Goal: Task Accomplishment & Management: Use online tool/utility

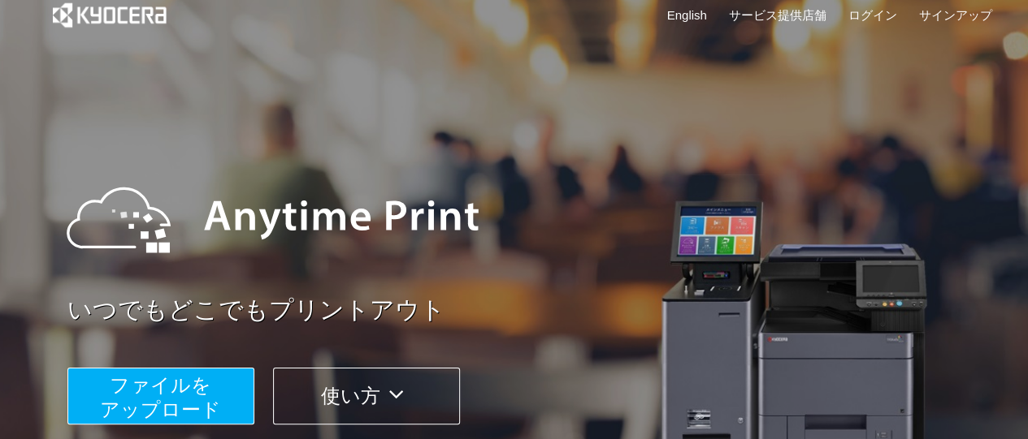
scroll to position [145, 0]
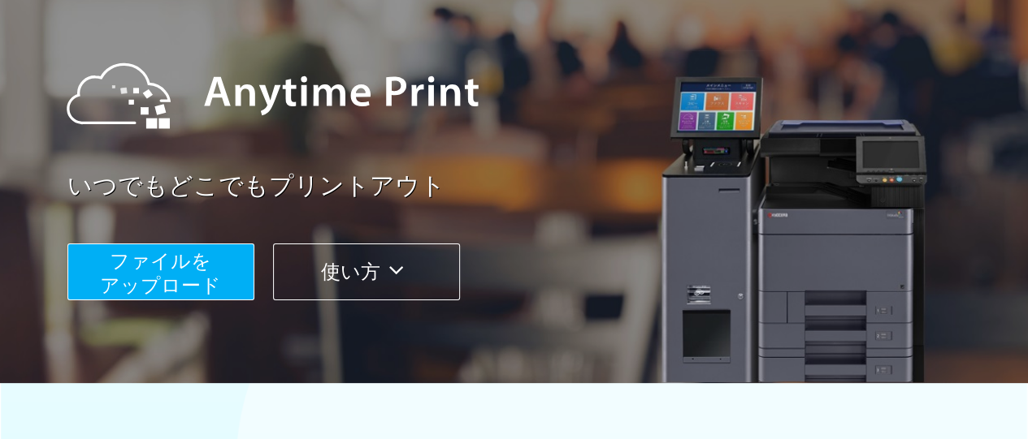
click at [186, 261] on span "ファイルを ​​アップロード" at bounding box center [160, 273] width 121 height 46
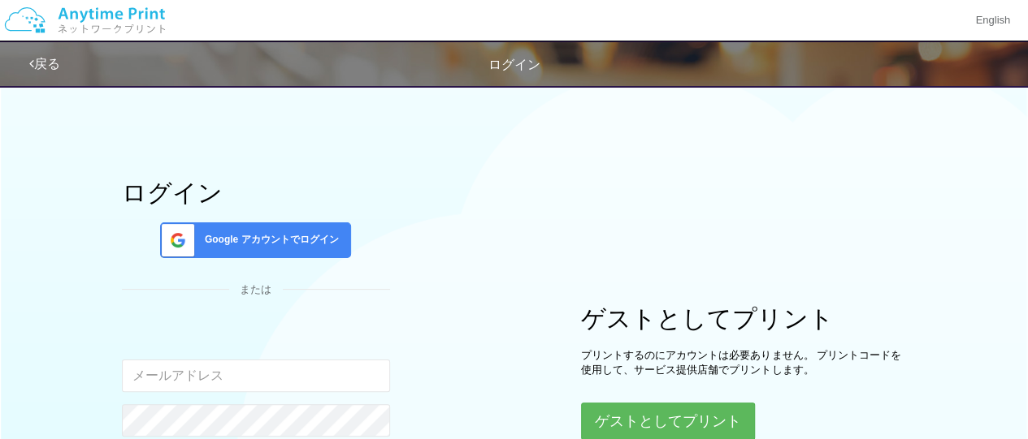
scroll to position [62, 0]
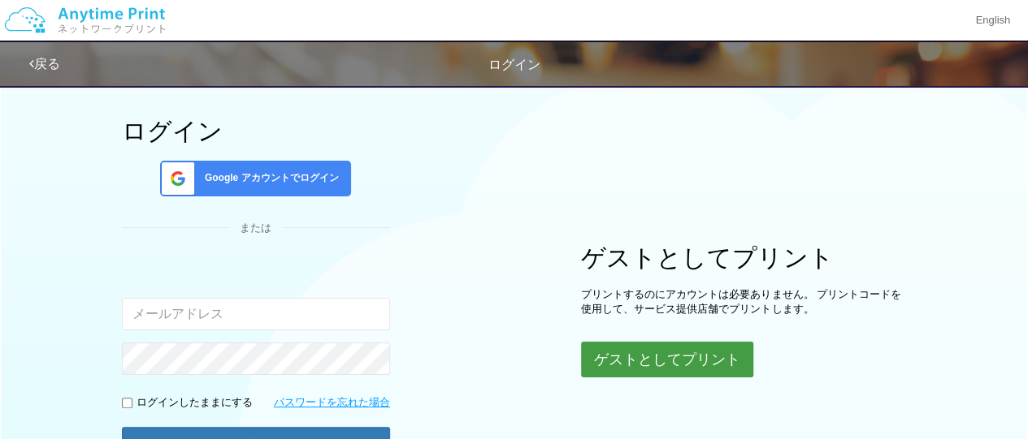
click at [686, 353] on button "ゲストとしてプリント" at bounding box center [667, 360] width 172 height 36
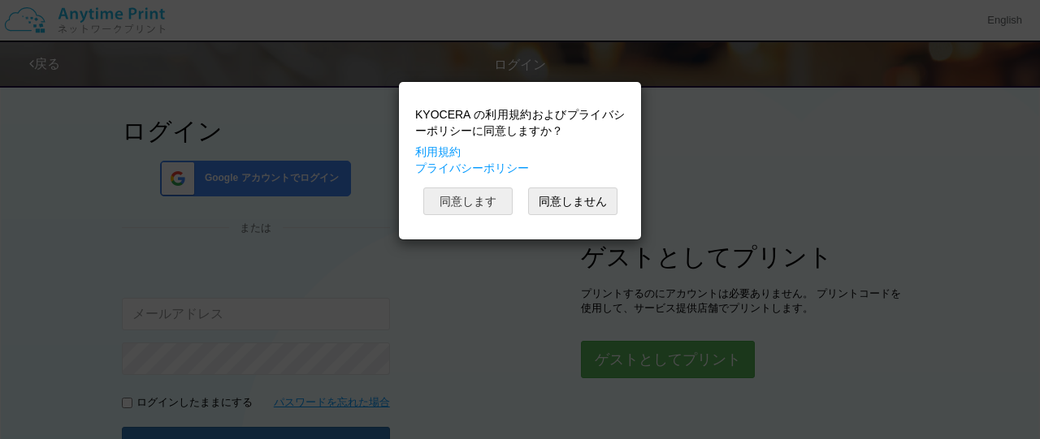
click at [480, 197] on button "同意します" at bounding box center [467, 202] width 89 height 28
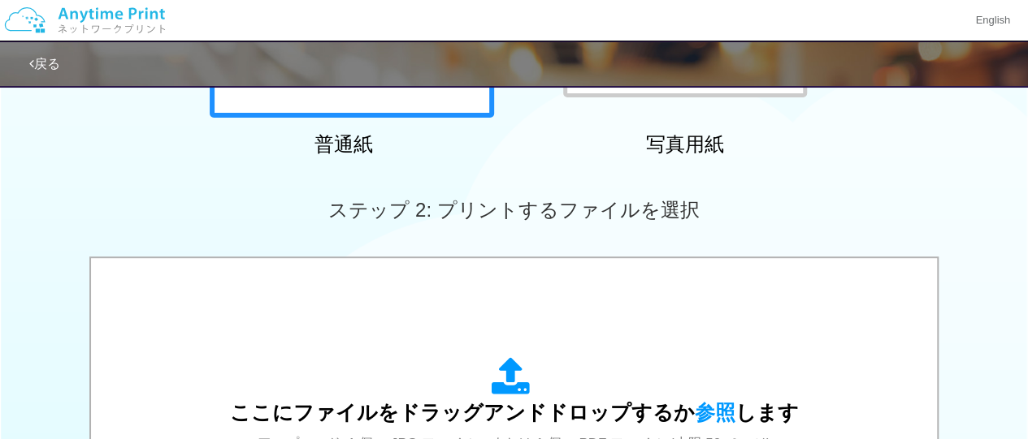
scroll to position [546, 0]
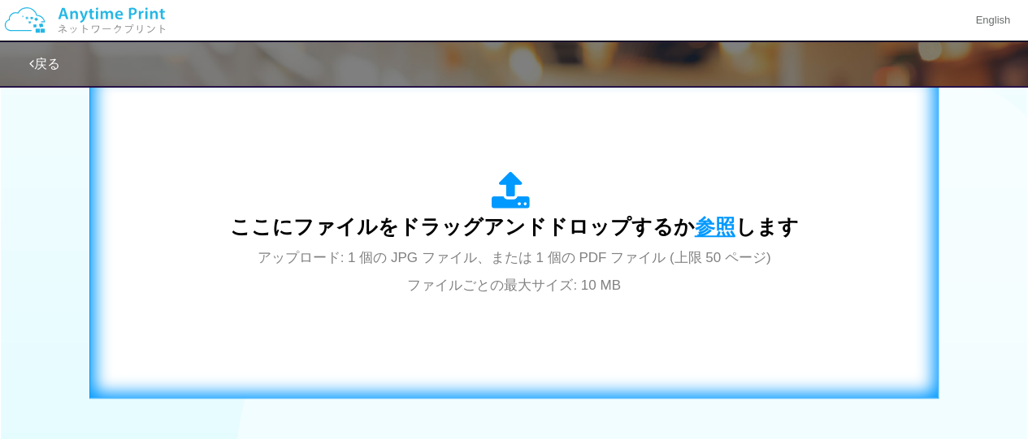
click at [705, 220] on span "参照" at bounding box center [715, 226] width 41 height 23
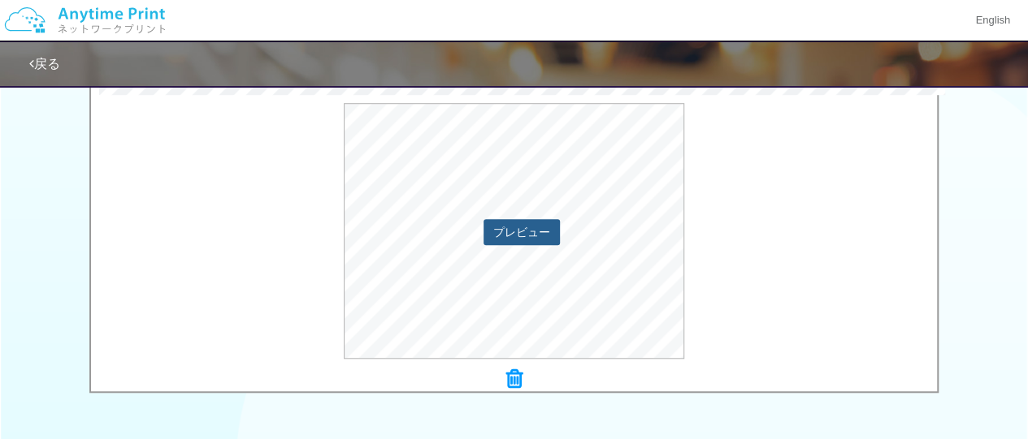
click at [507, 232] on button "プレビュー" at bounding box center [521, 232] width 76 height 26
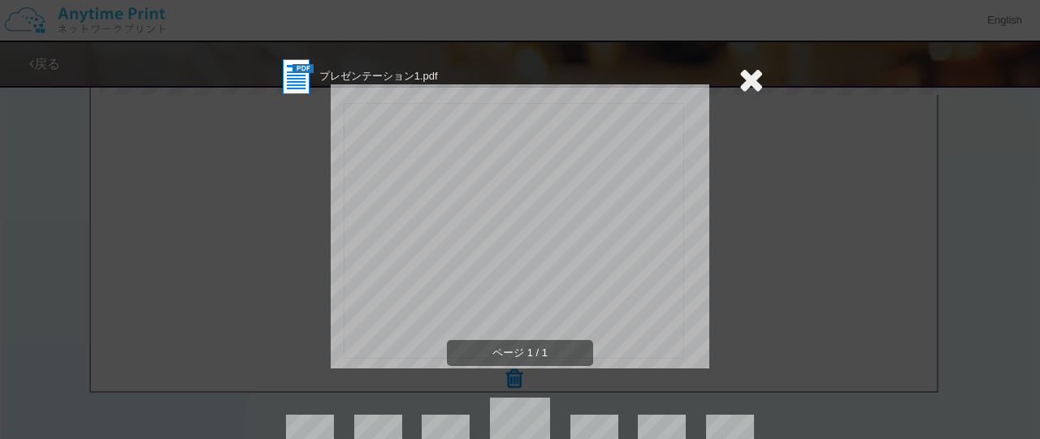
click at [742, 81] on icon at bounding box center [750, 79] width 25 height 32
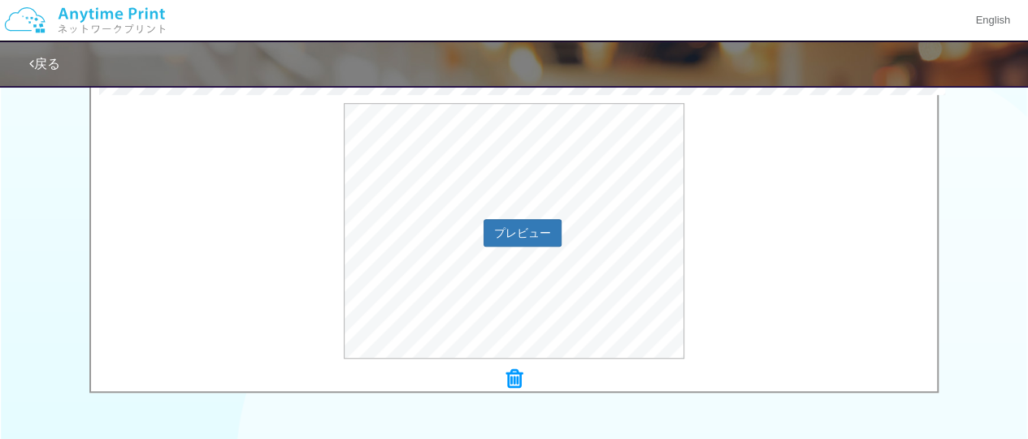
scroll to position [795, 0]
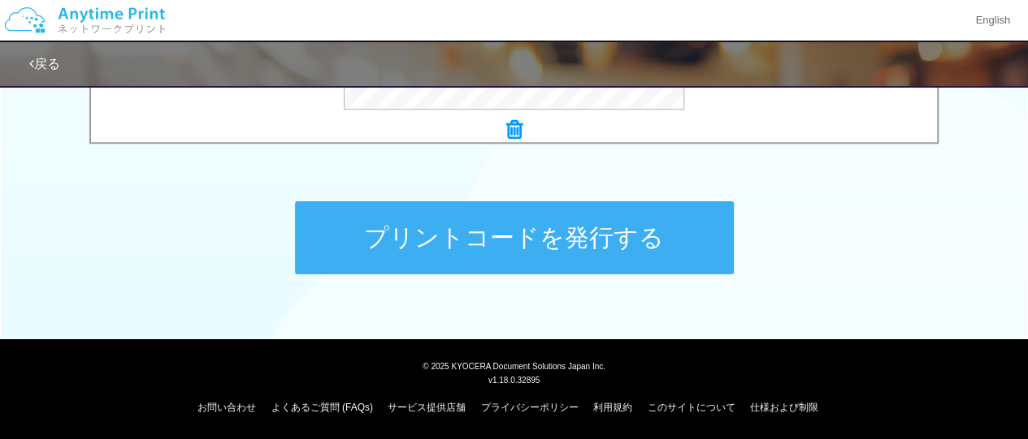
click at [439, 235] on button "プリントコードを発行する" at bounding box center [514, 237] width 439 height 73
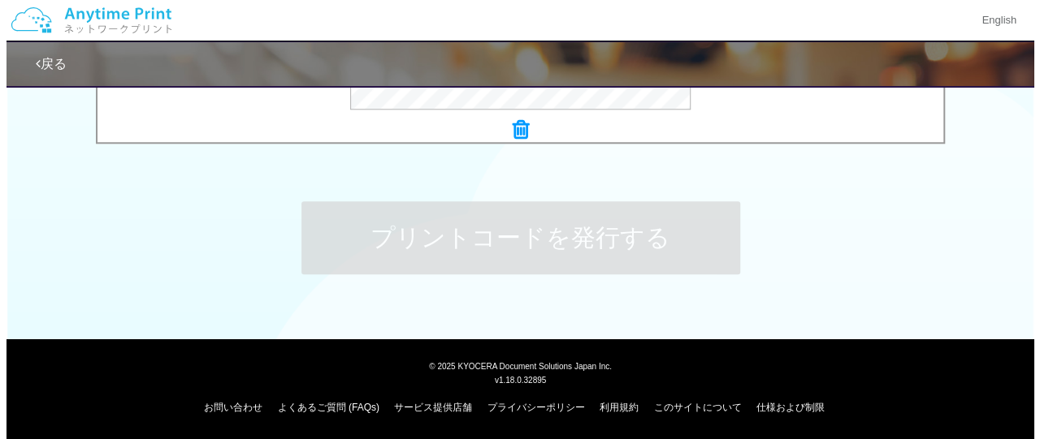
scroll to position [0, 0]
